Goal: Book appointment/travel/reservation

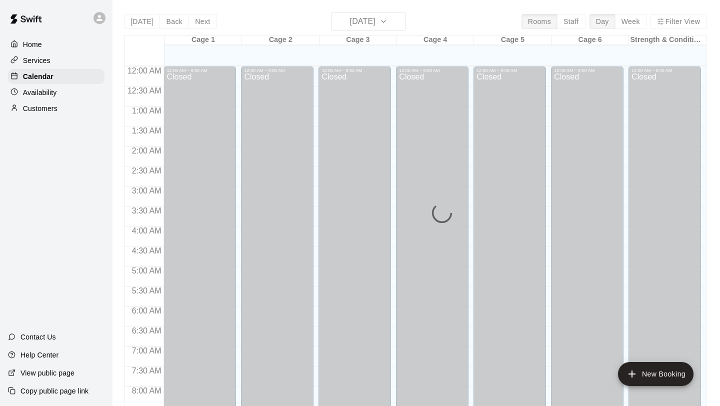
scroll to position [557, 0]
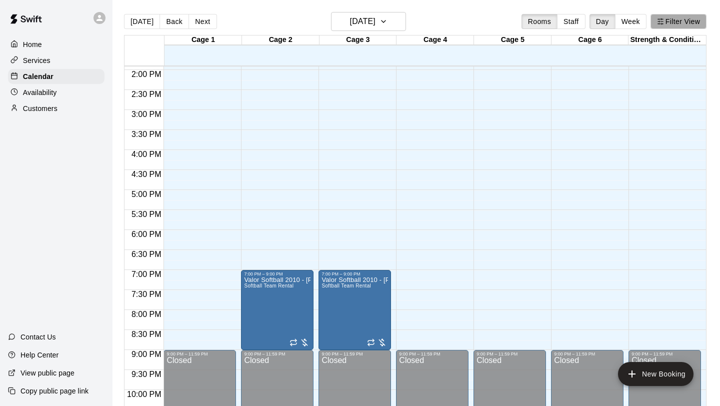
click at [676, 21] on button "Filter View" at bounding box center [679, 21] width 56 height 15
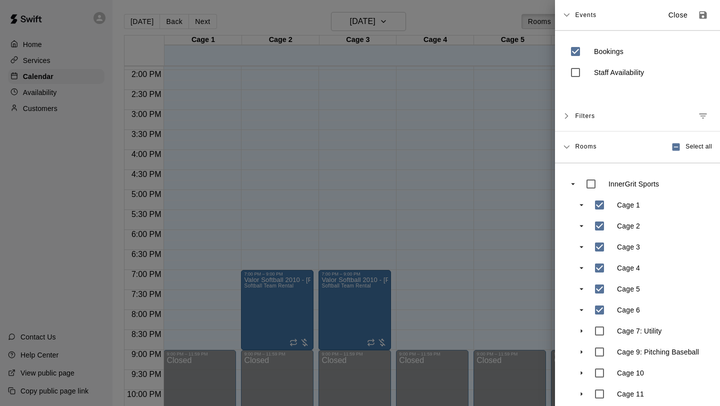
scroll to position [51, 0]
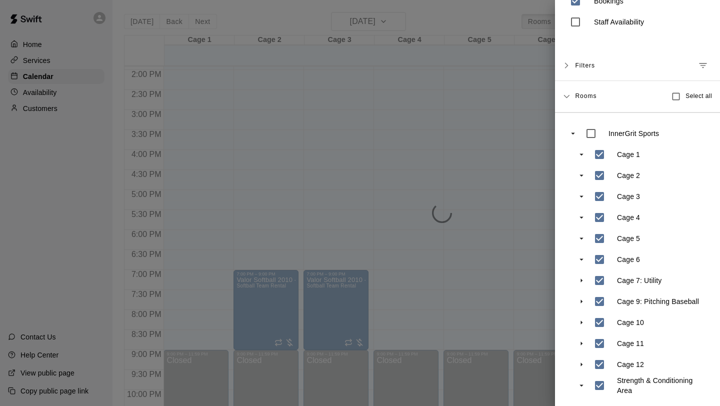
click at [536, 333] on div at bounding box center [360, 203] width 720 height 406
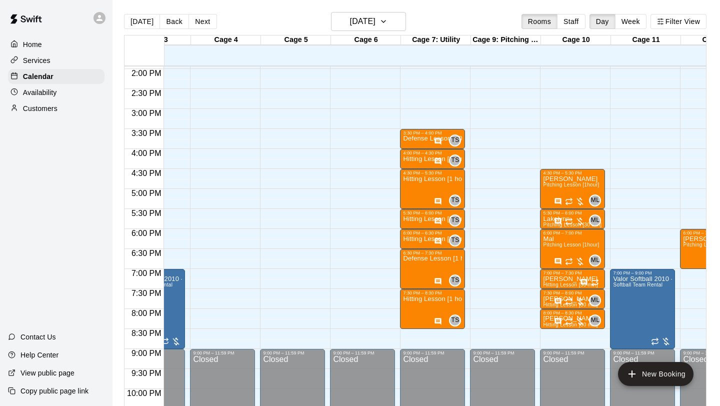
scroll to position [0, 183]
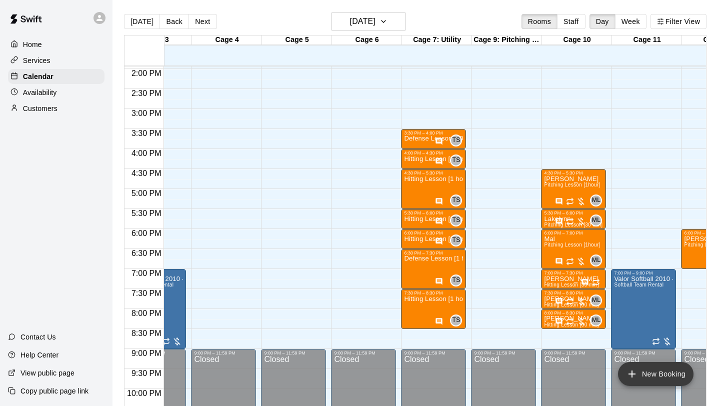
click at [659, 378] on button "New Booking" at bounding box center [656, 374] width 76 height 24
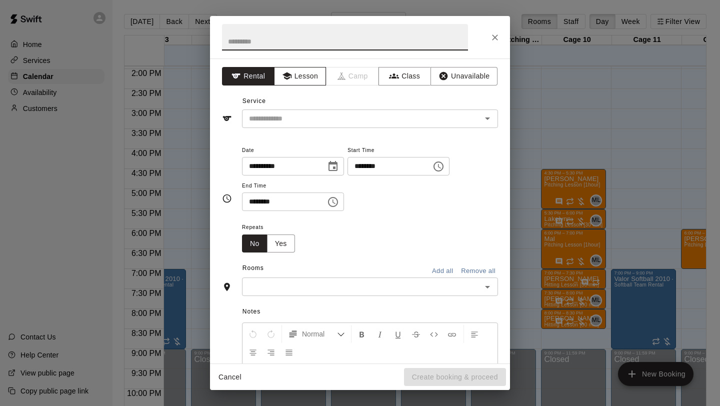
click at [297, 82] on button "Lesson" at bounding box center [300, 76] width 53 height 19
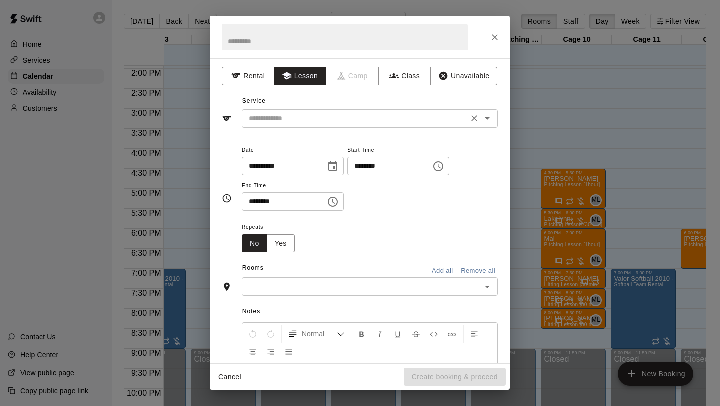
click at [294, 127] on div "​" at bounding box center [370, 119] width 256 height 19
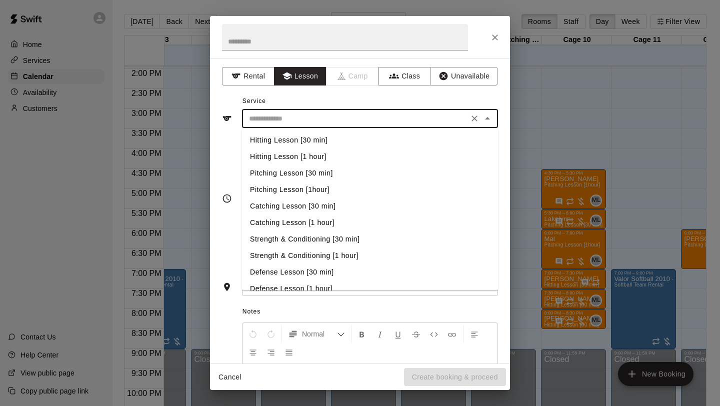
click at [319, 172] on li "Pitching Lesson [30 min]" at bounding box center [370, 173] width 256 height 17
type input "**********"
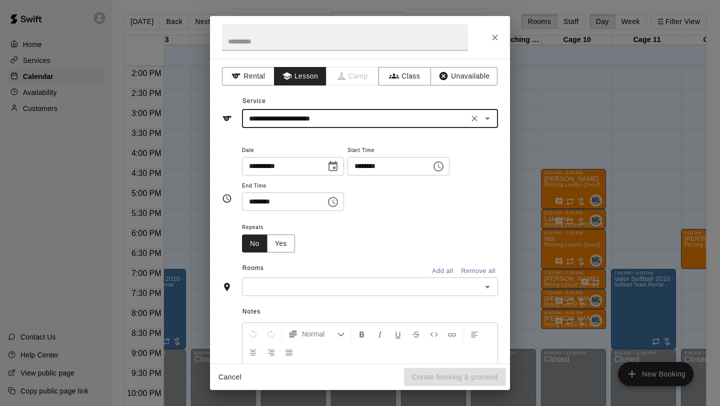
click at [445, 170] on icon "Choose time, selected time is 1:00 PM" at bounding box center [439, 167] width 12 height 12
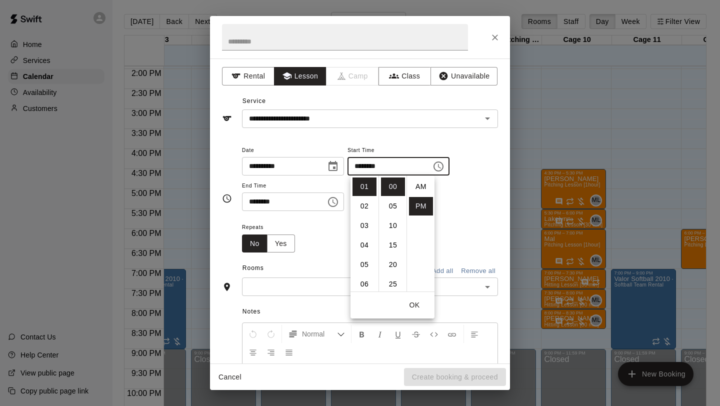
scroll to position [18, 0]
click at [366, 263] on li "05" at bounding box center [365, 265] width 24 height 19
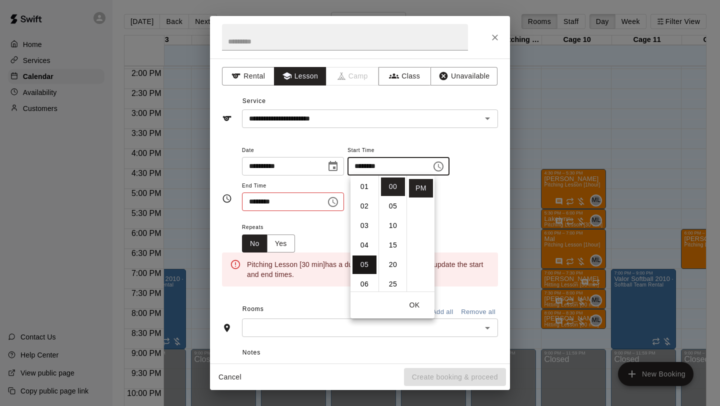
type input "********"
click at [338, 207] on icon "Choose time, selected time is 1:30 PM" at bounding box center [333, 202] width 12 height 12
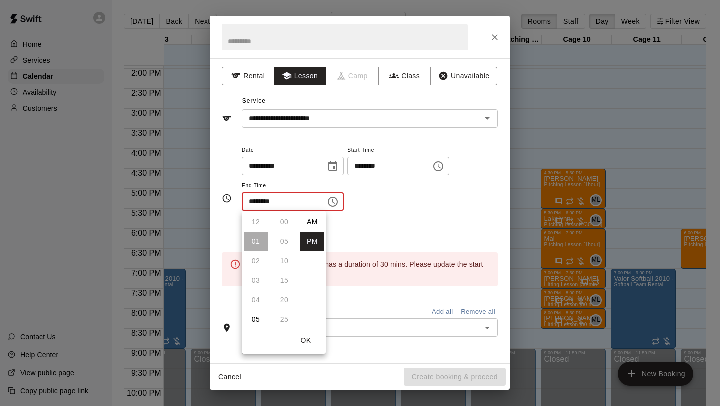
scroll to position [18, 0]
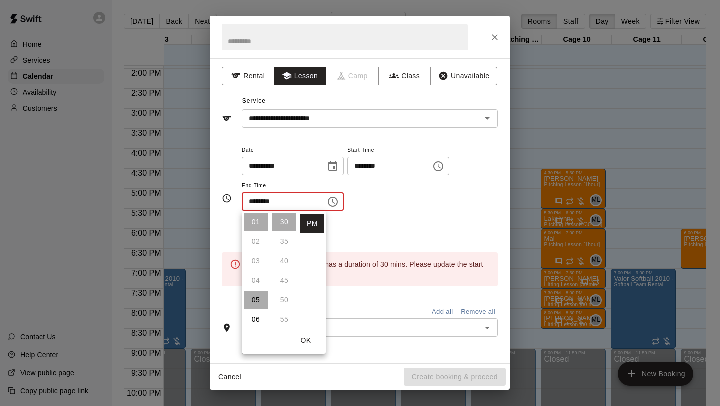
click at [261, 300] on li "05" at bounding box center [256, 300] width 24 height 19
type input "********"
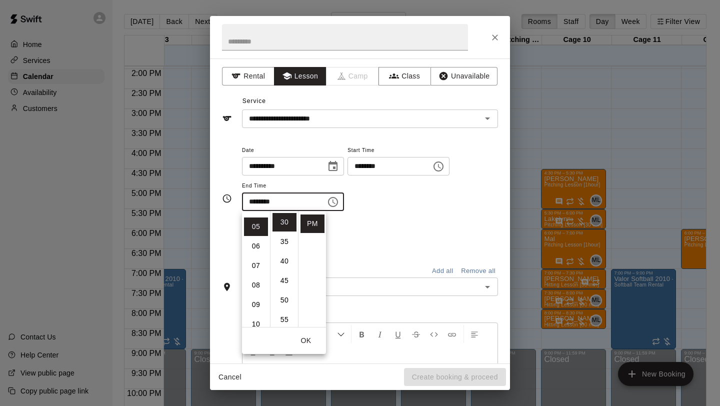
scroll to position [98, 0]
click at [346, 256] on div "**********" at bounding box center [360, 198] width 276 height 125
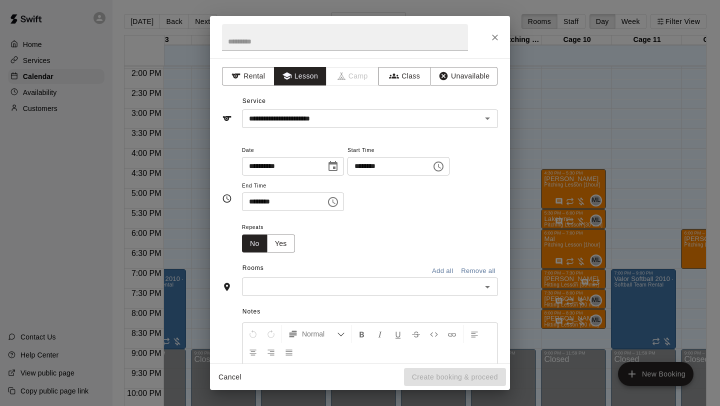
click at [315, 284] on input "text" at bounding box center [362, 287] width 234 height 13
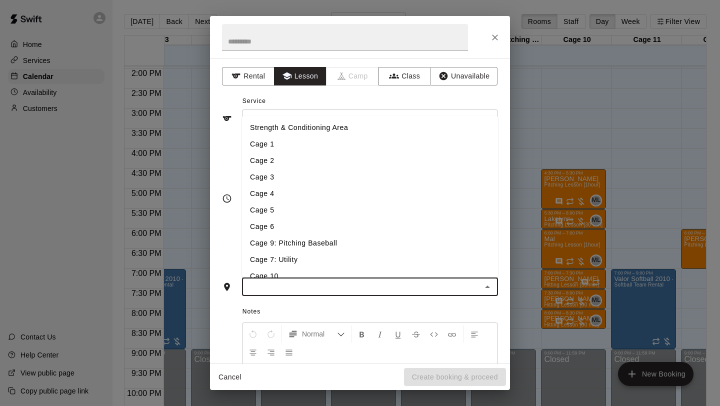
click at [303, 247] on li "Cage 9: Pitching Baseball" at bounding box center [370, 243] width 256 height 17
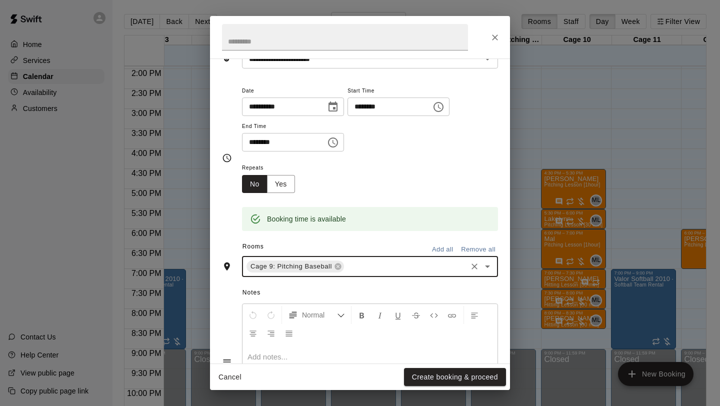
scroll to position [135, 0]
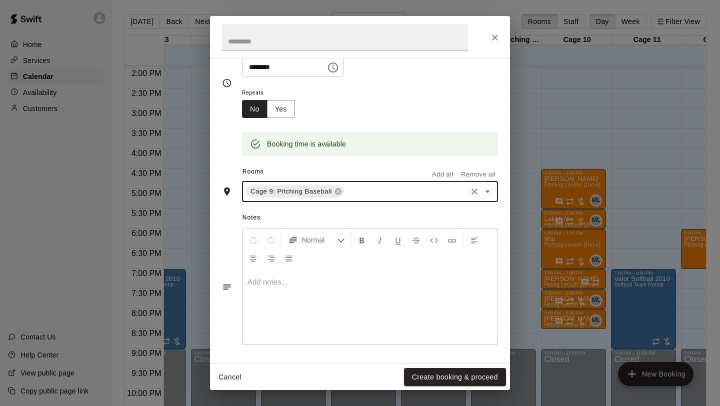
click at [320, 321] on div at bounding box center [370, 307] width 255 height 75
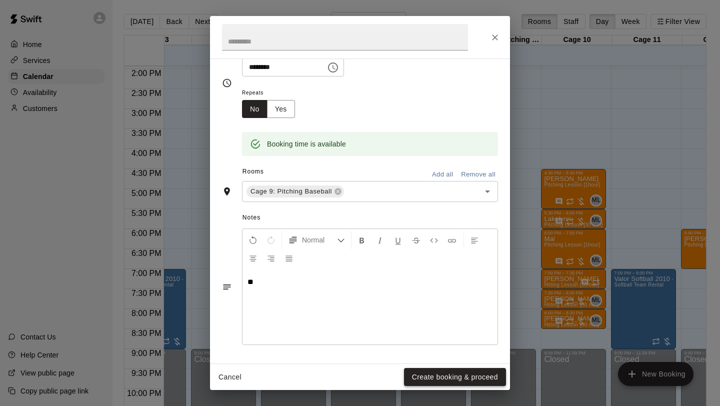
click at [472, 374] on button "Create booking & proceed" at bounding box center [455, 377] width 102 height 19
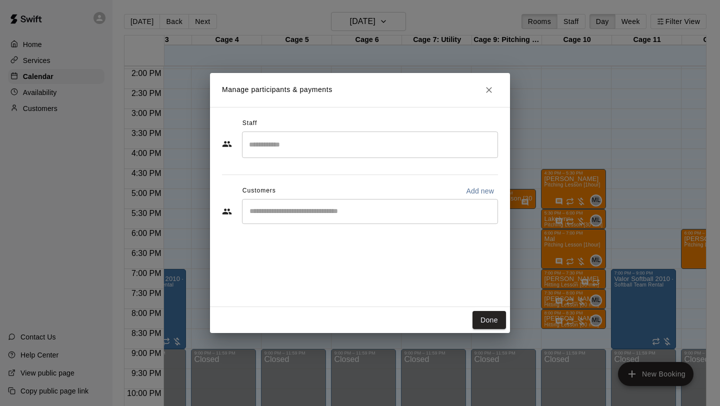
click at [285, 144] on input "Search staff" at bounding box center [370, 145] width 247 height 18
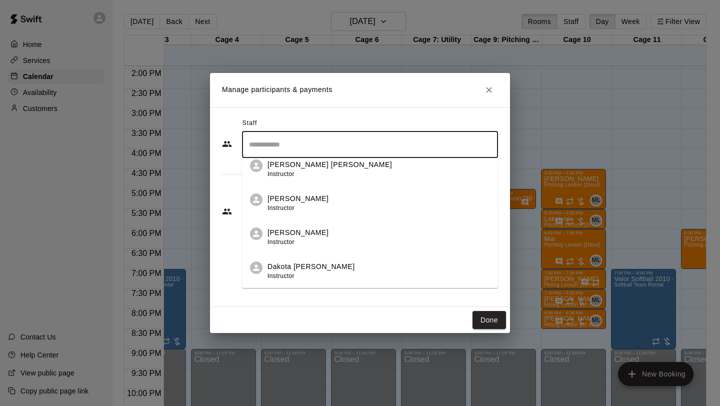
scroll to position [77, 0]
click at [281, 260] on li "Dakota [PERSON_NAME] Instructor" at bounding box center [370, 269] width 256 height 34
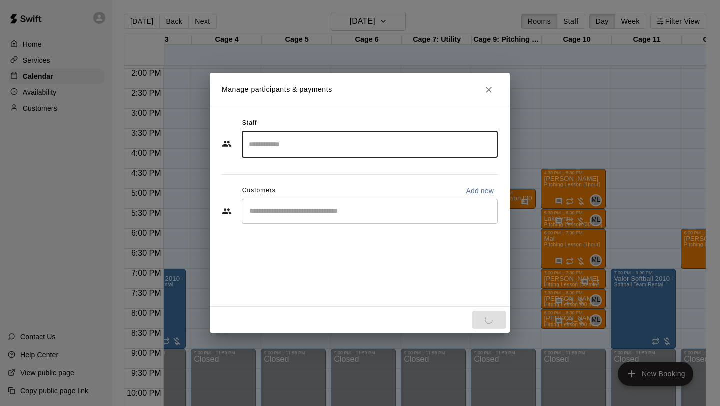
click at [290, 268] on div "Staff ​ Customers Add new ​" at bounding box center [360, 207] width 300 height 200
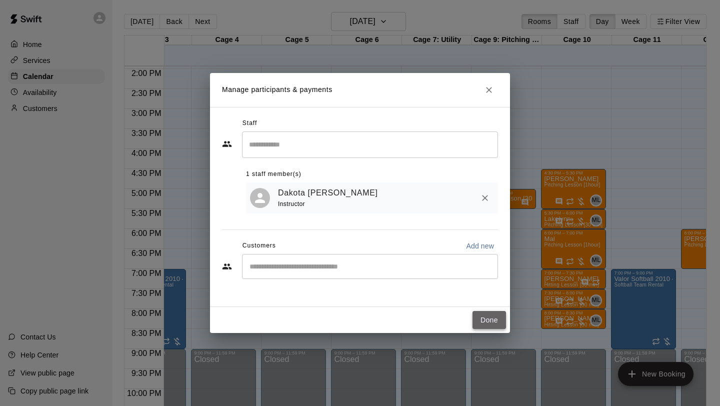
click at [487, 316] on button "Done" at bounding box center [490, 320] width 34 height 19
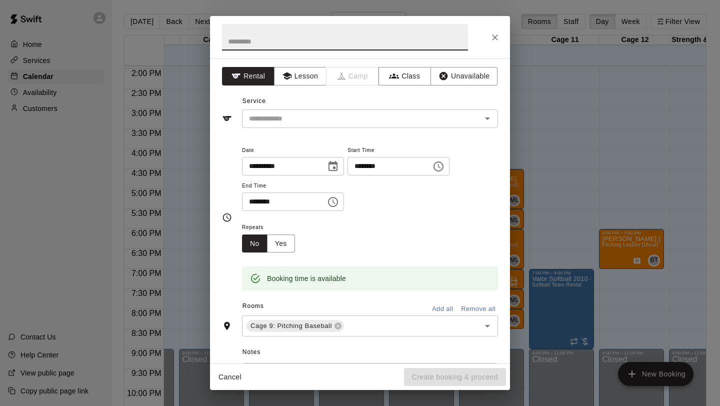
scroll to position [0, 0]
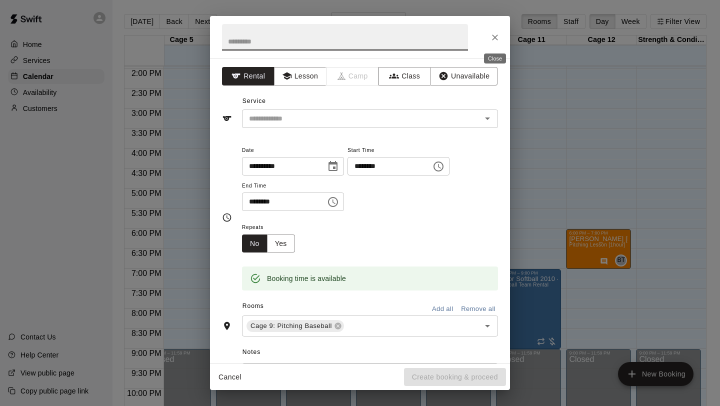
click at [494, 39] on icon "Close" at bounding box center [495, 38] width 10 height 10
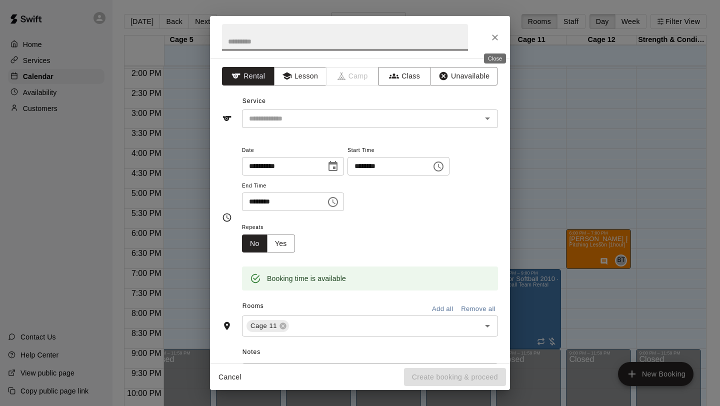
click at [494, 35] on icon "Close" at bounding box center [495, 38] width 10 height 10
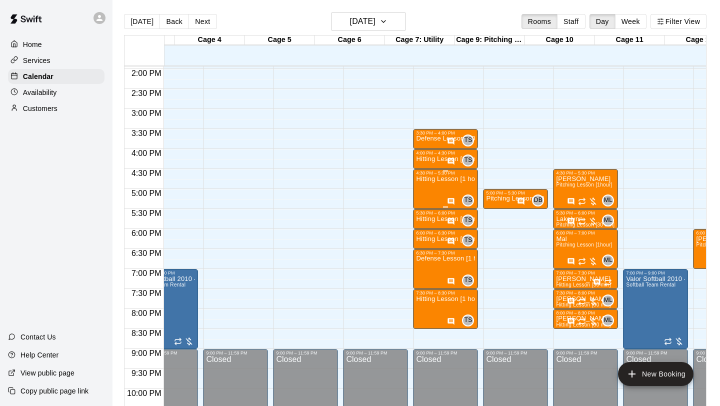
scroll to position [0, 171]
